Goal: Transaction & Acquisition: Obtain resource

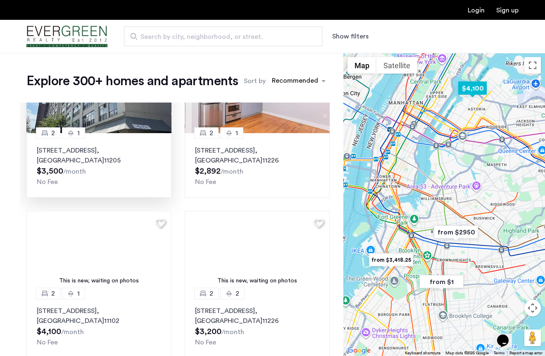
scroll to position [340, 0]
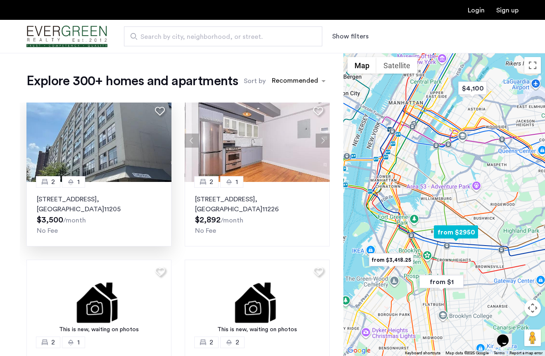
click at [143, 152] on img at bounding box center [98, 140] width 145 height 83
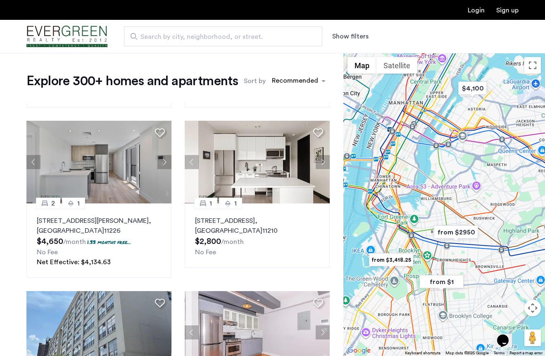
scroll to position [0, 0]
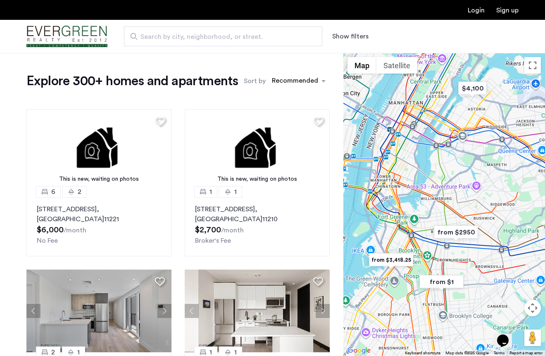
click at [300, 89] on div "Explore 300+ homes and apartments Sort by Recommended This is new, waiting on p…" at bounding box center [177, 228] width 303 height 310
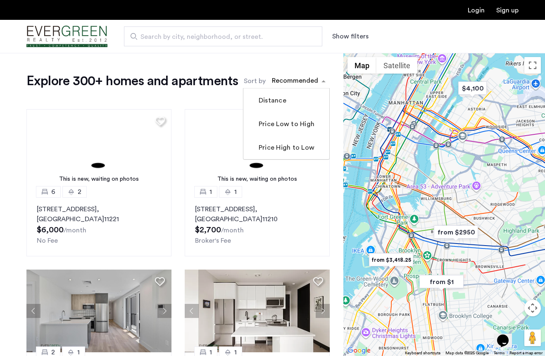
click at [300, 84] on div "sort-apartment" at bounding box center [295, 81] width 49 height 11
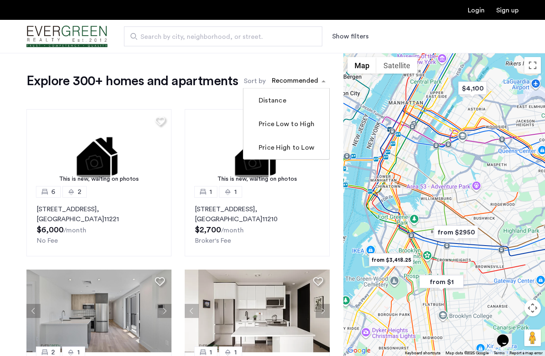
click at [300, 53] on div "Explore 300+ homes and apartments Sort by Recommended Distance Price Low to Hig…" at bounding box center [171, 244] width 343 height 383
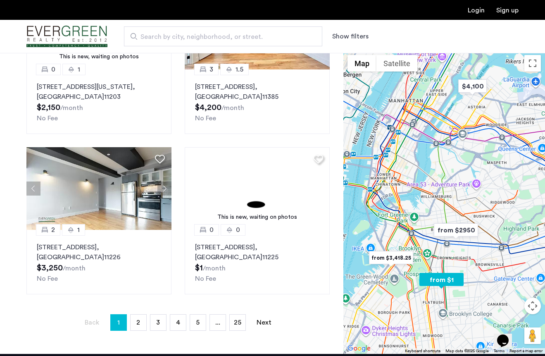
scroll to position [84, 0]
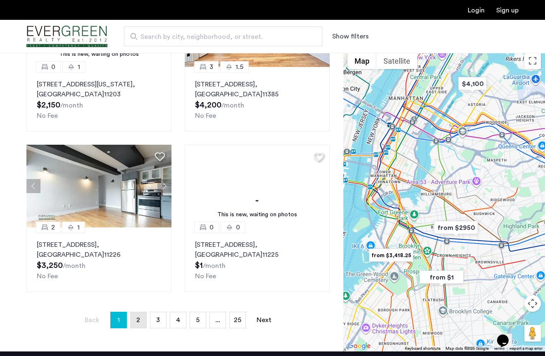
click at [137, 323] on span "2" at bounding box center [138, 319] width 4 height 7
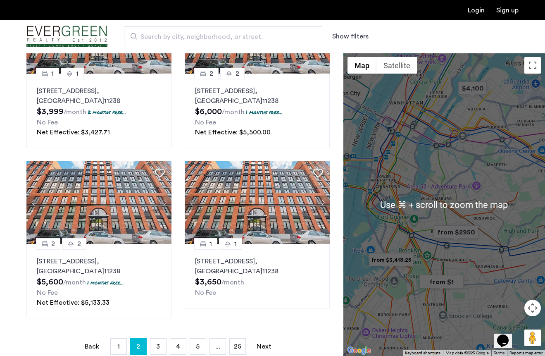
scroll to position [58, 0]
click at [158, 347] on span "3" at bounding box center [158, 345] width 4 height 7
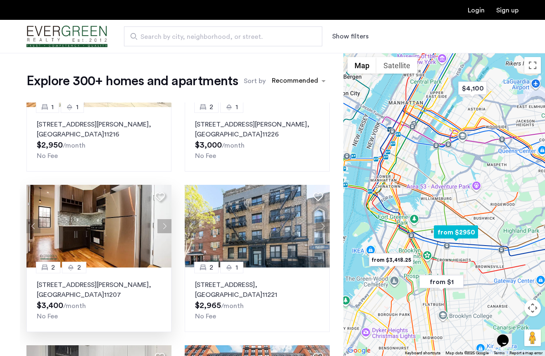
scroll to position [155, 0]
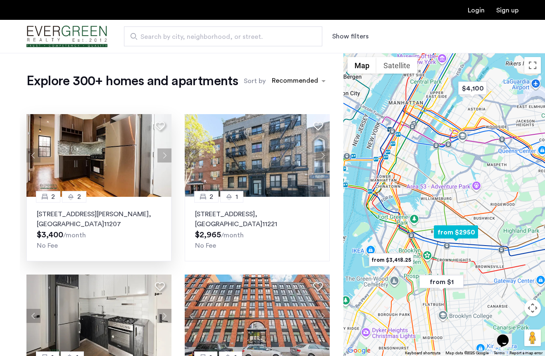
click at [165, 155] on button "Next apartment" at bounding box center [164, 155] width 14 height 14
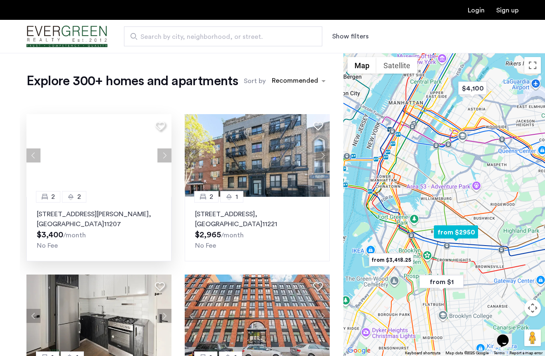
click at [166, 155] on div at bounding box center [98, 155] width 145 height 83
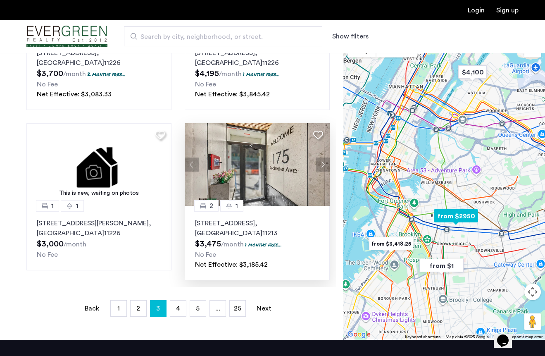
scroll to position [95, 0]
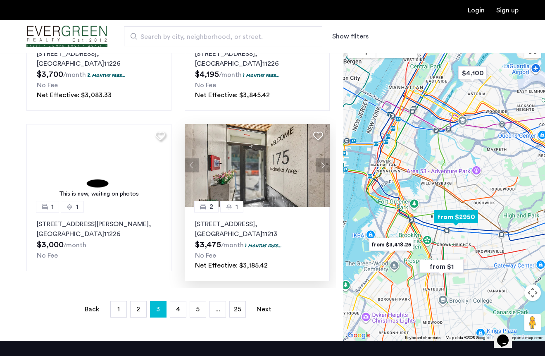
click at [324, 168] on button "Next apartment" at bounding box center [323, 165] width 14 height 14
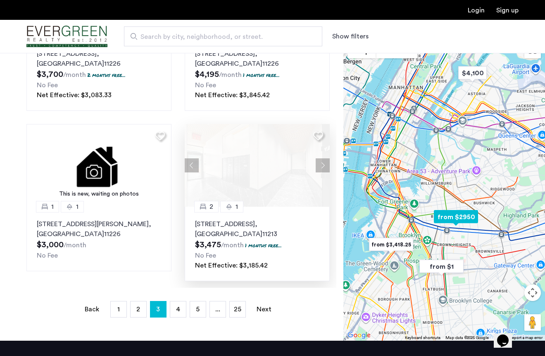
click at [324, 167] on button "Next apartment" at bounding box center [323, 165] width 14 height 14
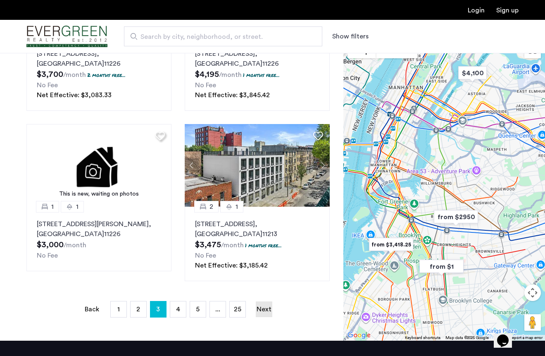
click at [266, 308] on link "Next page" at bounding box center [264, 309] width 17 height 16
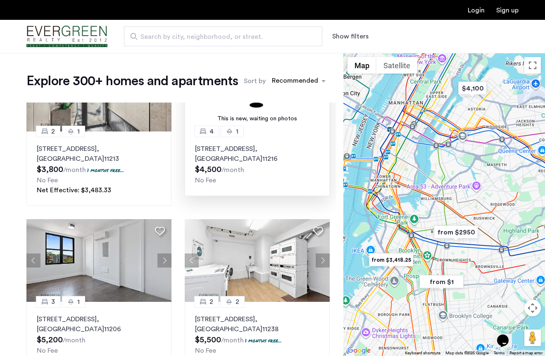
scroll to position [200, 0]
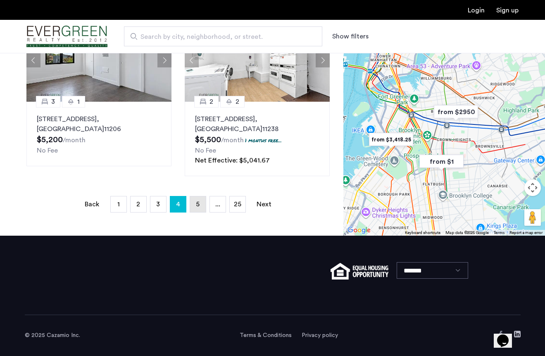
click at [200, 204] on link "page 5" at bounding box center [198, 204] width 16 height 16
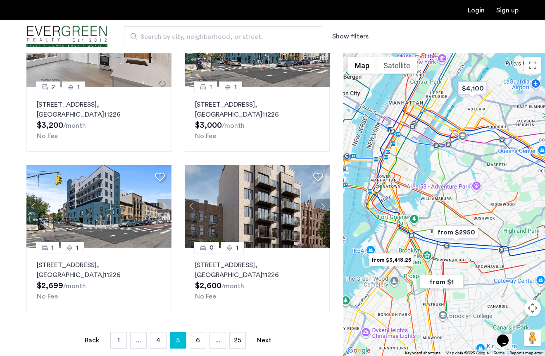
scroll to position [64, 0]
click at [195, 339] on link "page 6" at bounding box center [198, 341] width 16 height 16
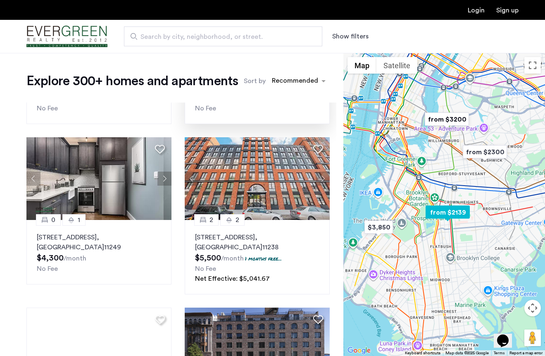
scroll to position [0, 0]
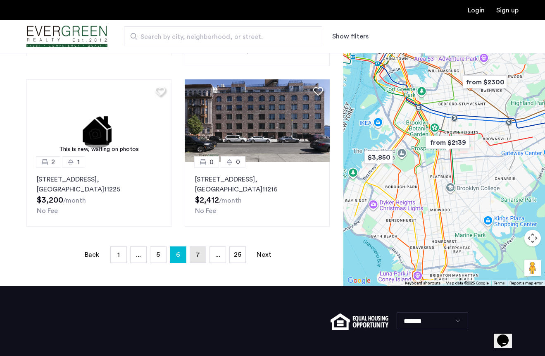
click at [198, 256] on span "7" at bounding box center [198, 254] width 4 height 7
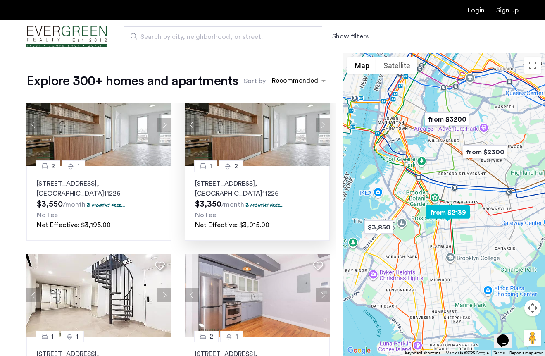
scroll to position [702, 0]
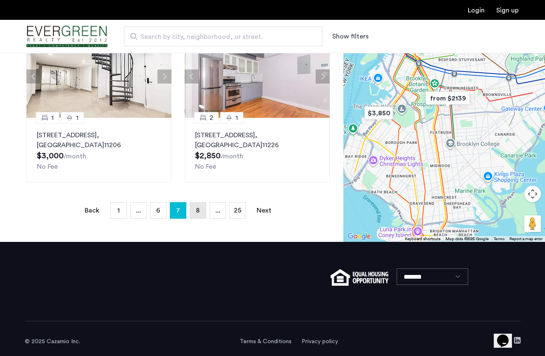
click at [195, 212] on link "page 8" at bounding box center [198, 210] width 16 height 16
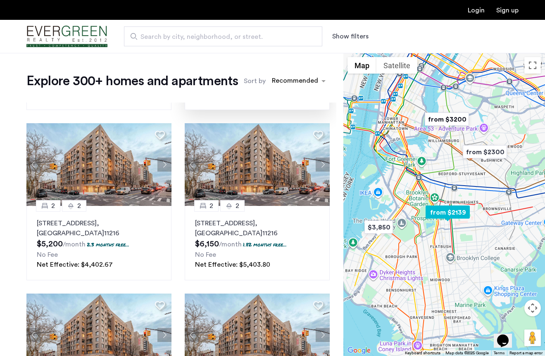
scroll to position [679, 0]
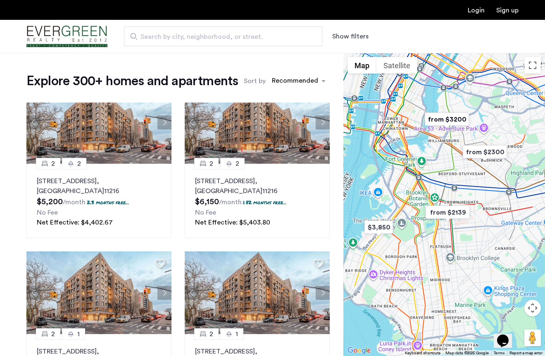
click at [409, 195] on div at bounding box center [444, 204] width 202 height 303
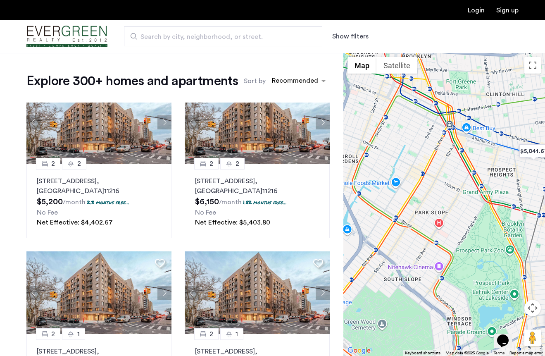
drag, startPoint x: 427, startPoint y: 190, endPoint x: 386, endPoint y: 271, distance: 90.3
click at [386, 271] on div at bounding box center [444, 204] width 202 height 303
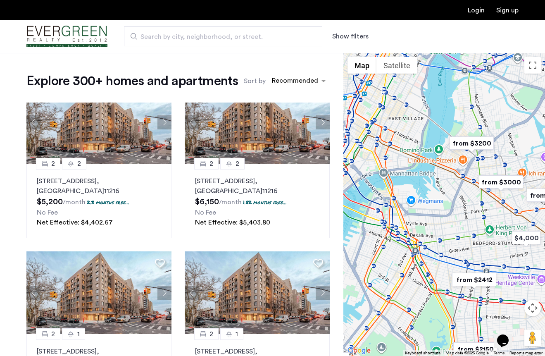
drag, startPoint x: 430, startPoint y: 218, endPoint x: 425, endPoint y: 253, distance: 35.5
click at [425, 253] on div at bounding box center [444, 204] width 202 height 303
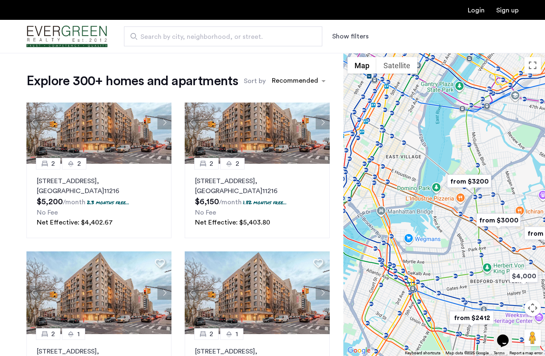
drag, startPoint x: 438, startPoint y: 224, endPoint x: 436, endPoint y: 264, distance: 40.1
click at [437, 264] on div at bounding box center [444, 204] width 202 height 303
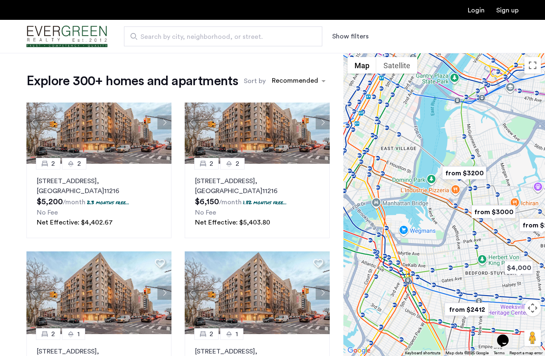
drag, startPoint x: 409, startPoint y: 259, endPoint x: 404, endPoint y: 254, distance: 7.0
click at [404, 254] on div at bounding box center [444, 204] width 202 height 303
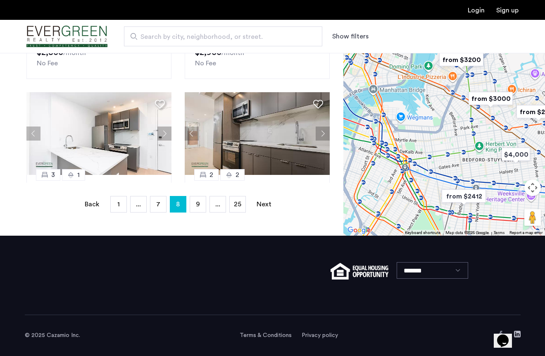
scroll to position [478, 0]
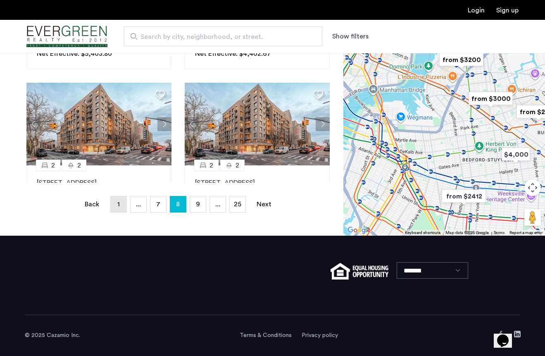
click at [123, 204] on link "page 1" at bounding box center [119, 204] width 16 height 16
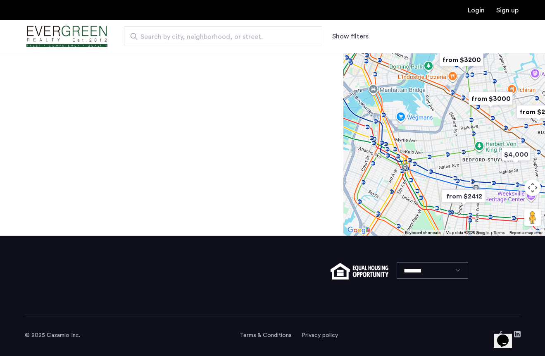
scroll to position [0, 0]
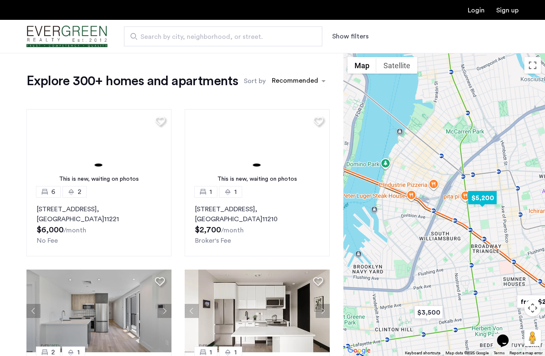
drag, startPoint x: 448, startPoint y: 195, endPoint x: 474, endPoint y: 206, distance: 27.9
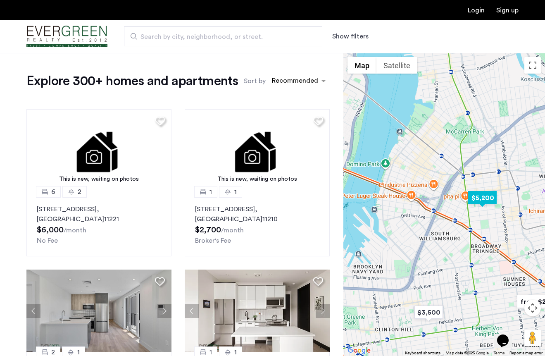
click at [474, 206] on img "$5,200" at bounding box center [482, 197] width 35 height 19
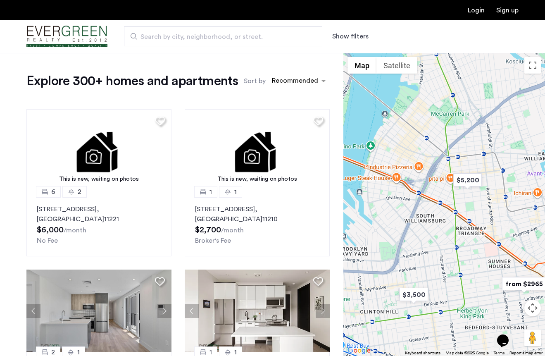
drag, startPoint x: 405, startPoint y: 224, endPoint x: 404, endPoint y: 195, distance: 28.9
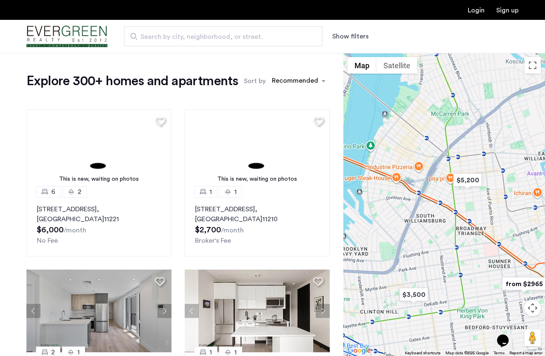
click at [404, 195] on div at bounding box center [444, 204] width 202 height 303
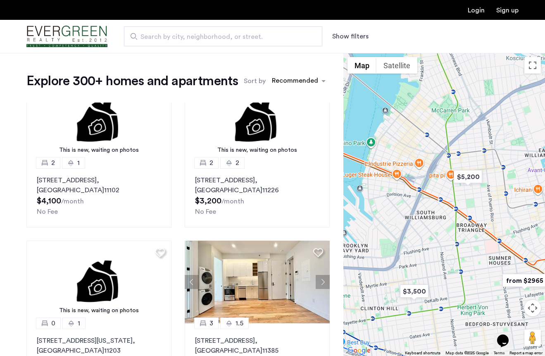
scroll to position [675, 0]
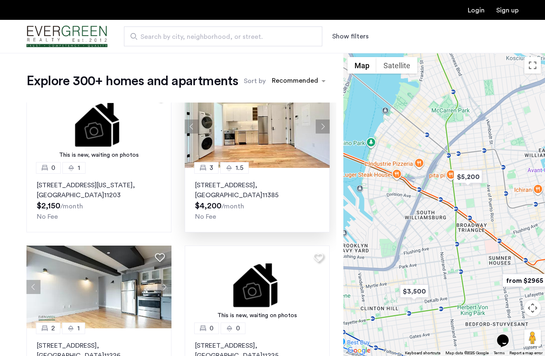
click at [324, 128] on button "Next apartment" at bounding box center [323, 126] width 14 height 14
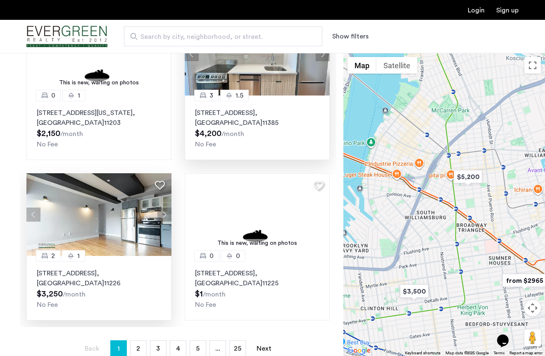
scroll to position [57, 0]
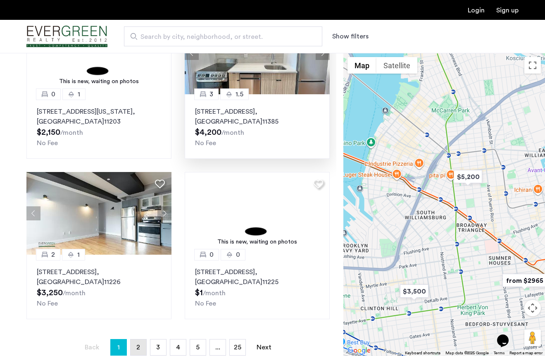
click at [142, 350] on link "page 2" at bounding box center [139, 347] width 16 height 16
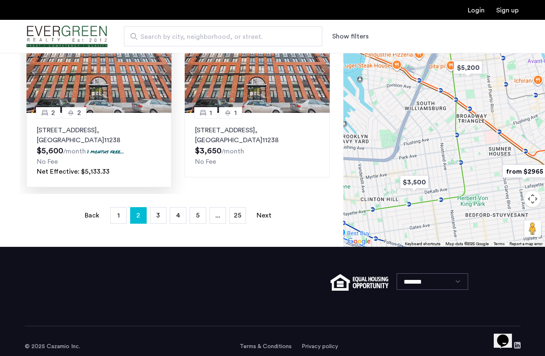
scroll to position [199, 0]
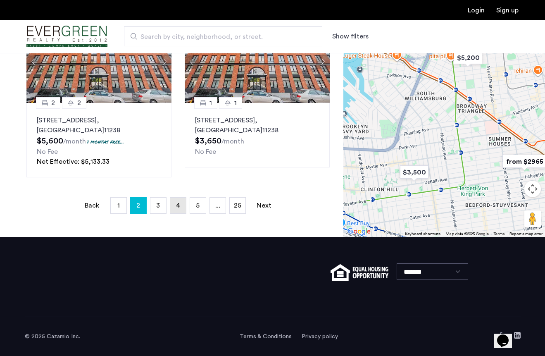
click at [175, 202] on link "page 4" at bounding box center [178, 205] width 16 height 16
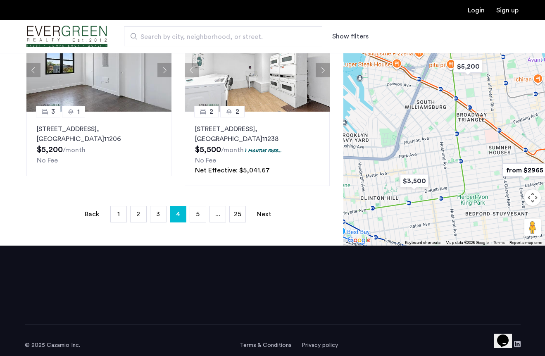
scroll to position [200, 0]
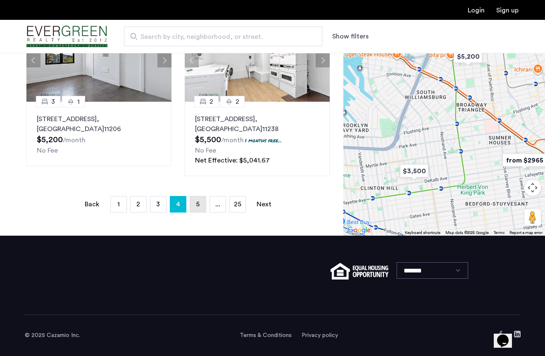
click at [199, 208] on link "page 5" at bounding box center [198, 204] width 16 height 16
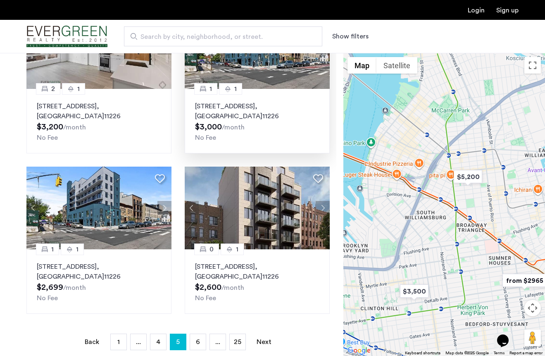
scroll to position [67, 0]
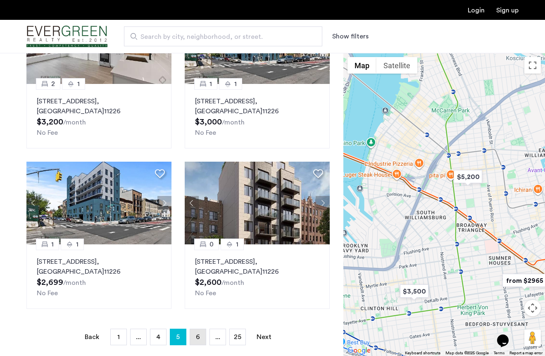
click at [200, 335] on span "6" at bounding box center [198, 336] width 4 height 7
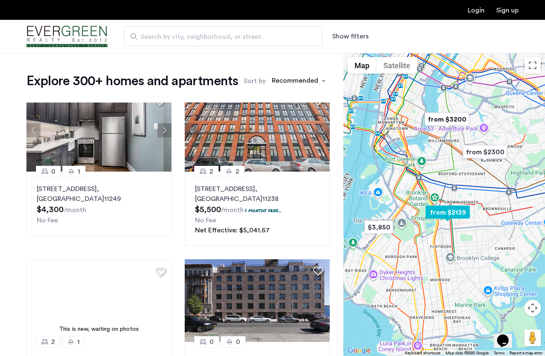
scroll to position [692, 0]
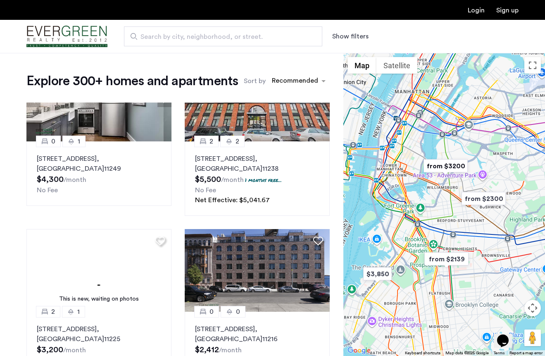
drag, startPoint x: 476, startPoint y: 104, endPoint x: 473, endPoint y: 165, distance: 60.8
click at [473, 165] on div at bounding box center [444, 204] width 202 height 303
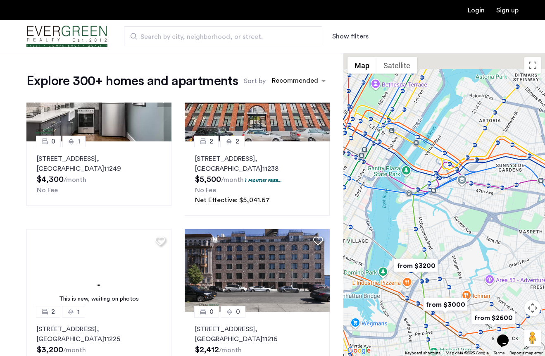
drag, startPoint x: 476, startPoint y: 154, endPoint x: 474, endPoint y: 234, distance: 79.8
click at [475, 238] on div at bounding box center [444, 204] width 202 height 303
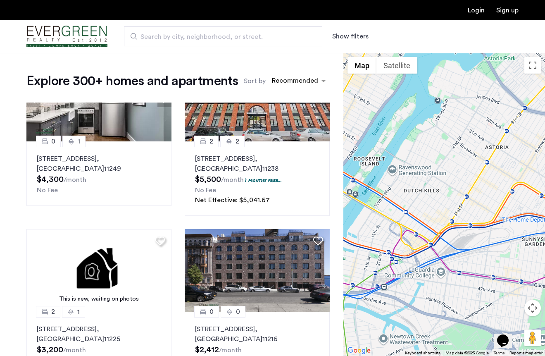
drag, startPoint x: 476, startPoint y: 231, endPoint x: 470, endPoint y: 286, distance: 55.2
click at [470, 286] on div at bounding box center [444, 204] width 202 height 303
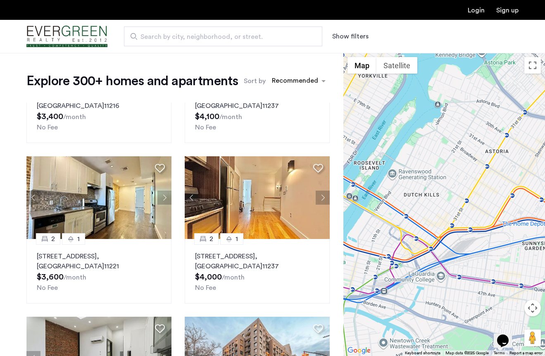
scroll to position [0, 0]
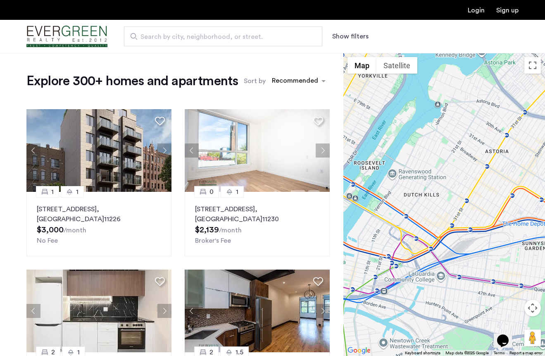
drag, startPoint x: 423, startPoint y: 224, endPoint x: 454, endPoint y: 126, distance: 102.6
click at [452, 132] on div at bounding box center [444, 204] width 202 height 303
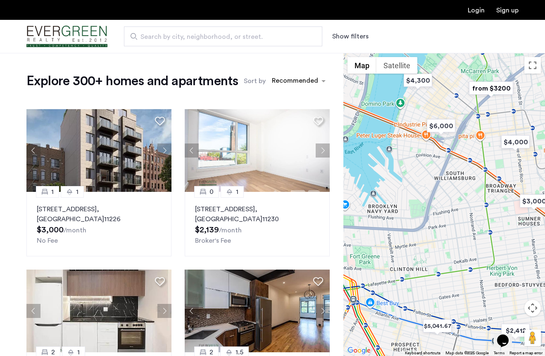
drag, startPoint x: 433, startPoint y: 236, endPoint x: 454, endPoint y: 177, distance: 62.6
click at [454, 177] on div at bounding box center [444, 204] width 202 height 303
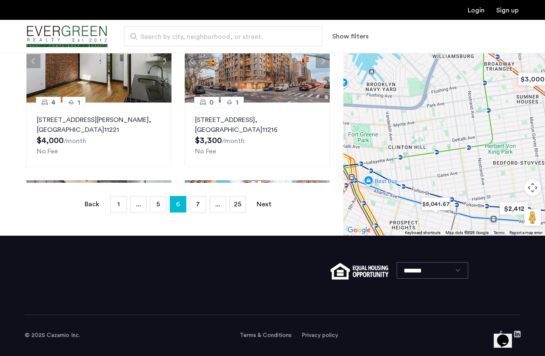
scroll to position [692, 0]
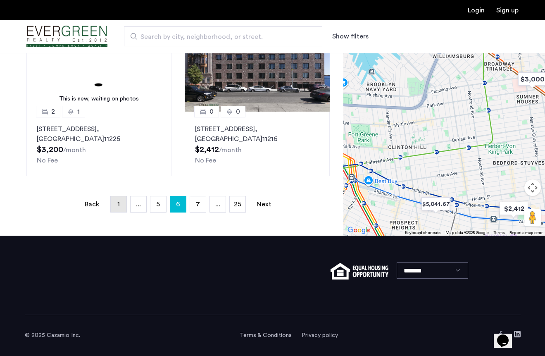
click at [120, 203] on link "page 1" at bounding box center [119, 204] width 16 height 16
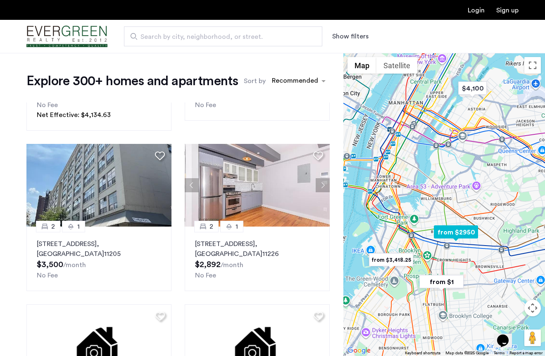
scroll to position [353, 0]
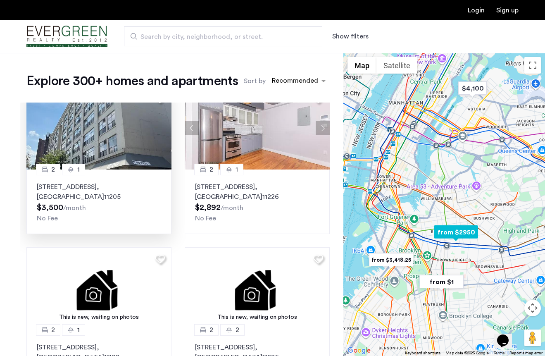
click at [103, 179] on div "2 1 978 Kent Avenue, Brooklyn, NY, 11205, Unit 5A, Brooklyn , NY 11205 $3,500 /…" at bounding box center [98, 201] width 145 height 64
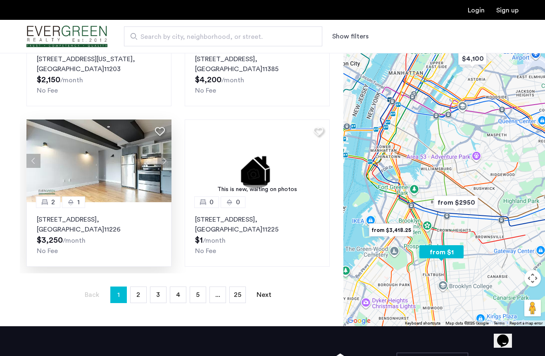
scroll to position [114, 0]
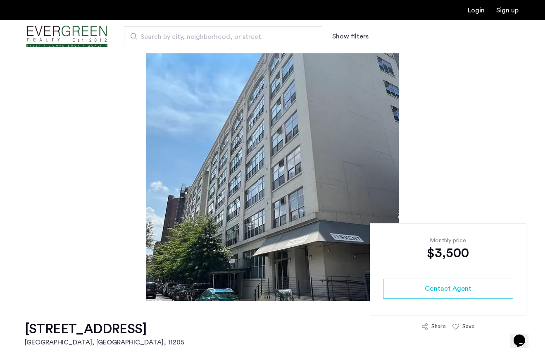
click at [331, 187] on img at bounding box center [272, 177] width 252 height 248
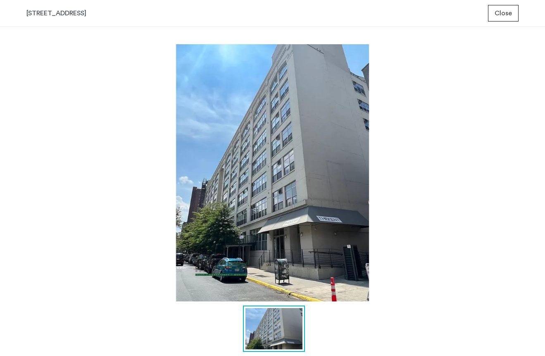
click at [511, 16] on span "Close" at bounding box center [503, 13] width 17 height 10
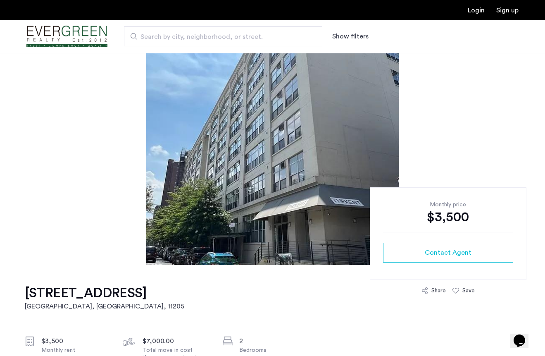
scroll to position [111, 0]
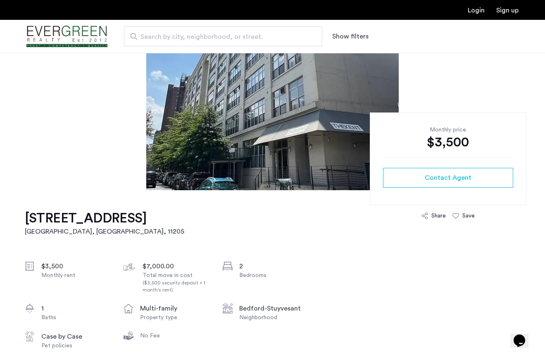
click at [148, 215] on h1 "[STREET_ADDRESS]" at bounding box center [104, 218] width 159 height 17
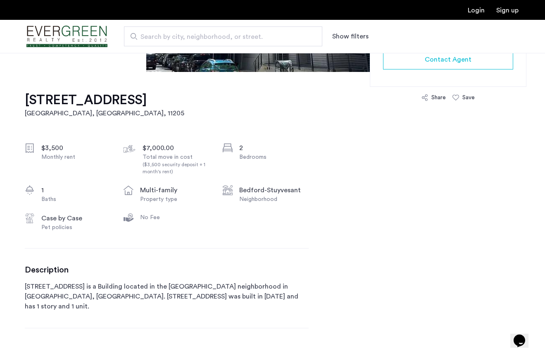
scroll to position [306, 0]
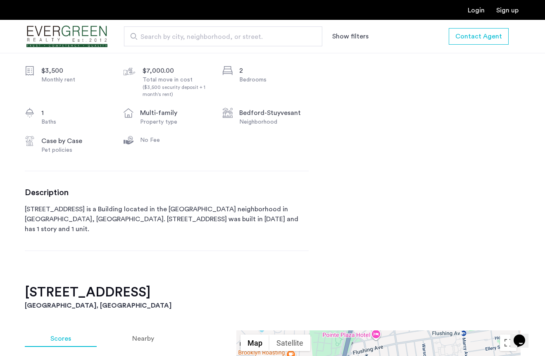
click at [157, 217] on p "[STREET_ADDRESS] is a Building located in the [GEOGRAPHIC_DATA] neighborhood in…" at bounding box center [167, 219] width 284 height 30
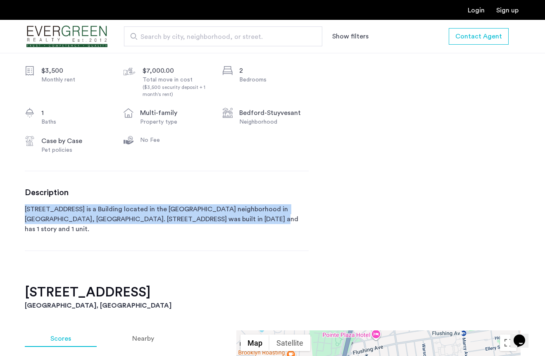
click at [157, 217] on p "[STREET_ADDRESS] is a Building located in the [GEOGRAPHIC_DATA] neighborhood in…" at bounding box center [167, 219] width 284 height 30
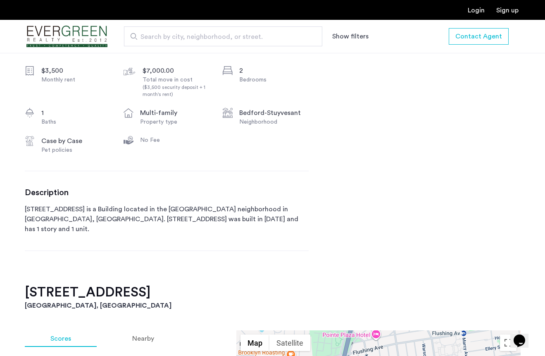
click at [166, 216] on p "[STREET_ADDRESS] is a Building located in the [GEOGRAPHIC_DATA] neighborhood in…" at bounding box center [167, 219] width 284 height 30
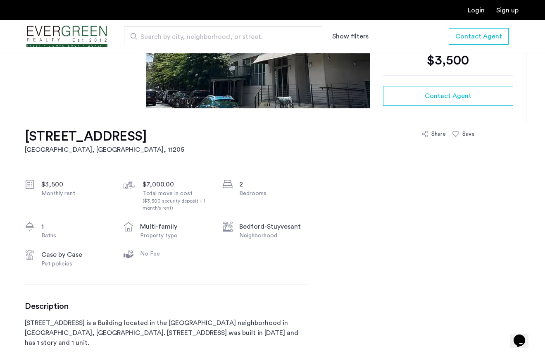
scroll to position [160, 0]
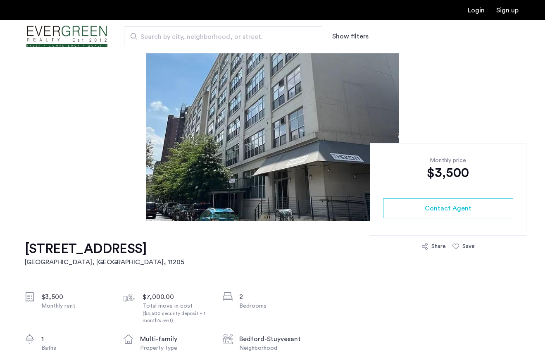
scroll to position [79, 0]
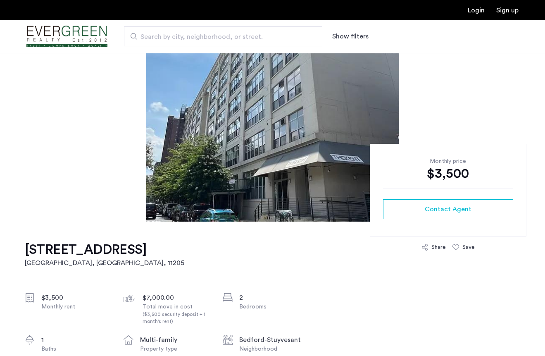
click at [320, 99] on img at bounding box center [272, 98] width 252 height 248
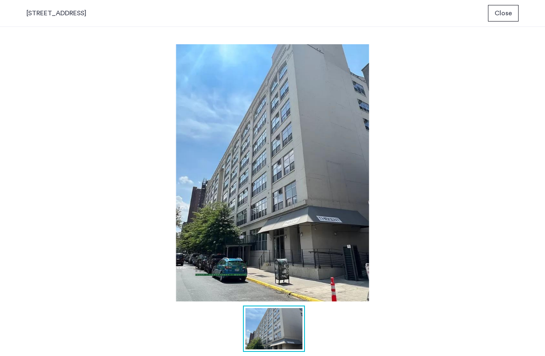
click at [331, 199] on img at bounding box center [272, 172] width 492 height 257
click at [500, 17] on span "Close" at bounding box center [503, 13] width 17 height 10
